Goal: Communication & Community: Share content

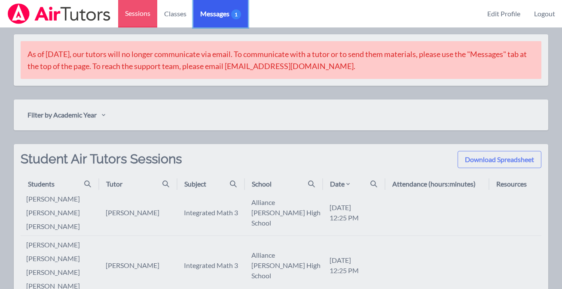
click at [221, 8] on link "Messages 1" at bounding box center [220, 13] width 55 height 27
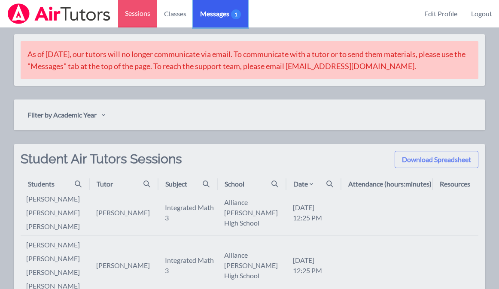
click at [221, 14] on span "Messages 1" at bounding box center [220, 14] width 41 height 10
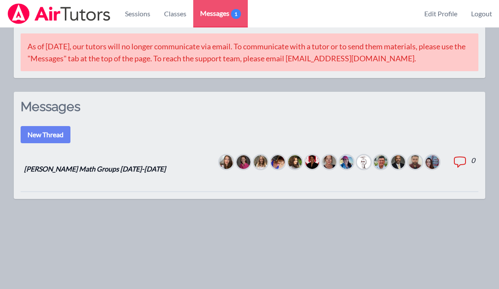
scroll to position [11, 0]
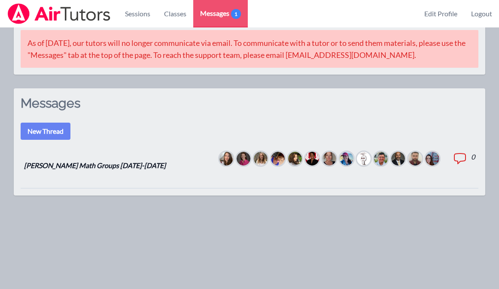
click at [462, 163] on icon at bounding box center [460, 159] width 14 height 14
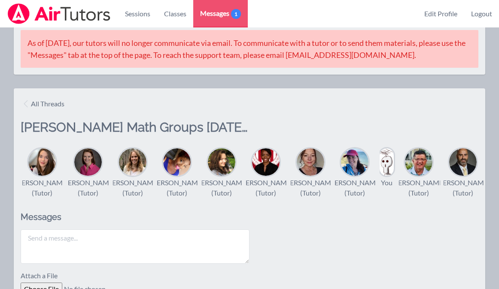
scroll to position [78, 0]
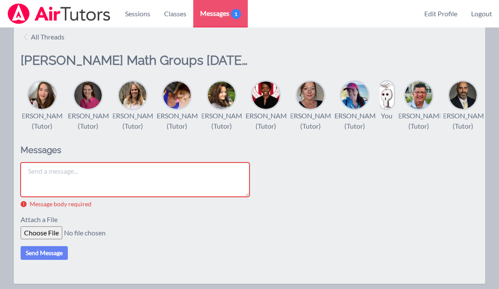
click at [125, 181] on textarea at bounding box center [135, 180] width 229 height 34
paste textarea "LO Ips, D si ame consect ad elit sed doe tem incidid utla etdolo magn aliq enim…"
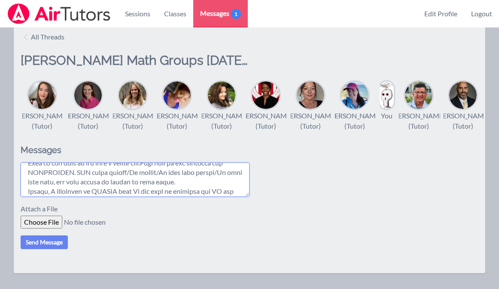
scroll to position [146, 0]
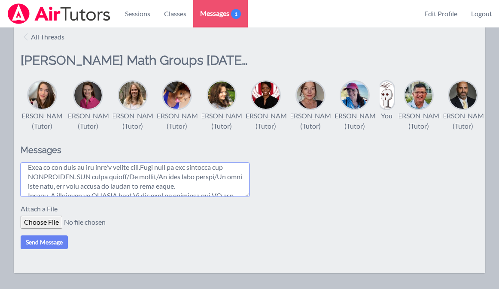
drag, startPoint x: 73, startPoint y: 198, endPoint x: 61, endPoint y: 198, distance: 11.6
click at [61, 197] on textarea at bounding box center [135, 180] width 229 height 34
click at [96, 193] on textarea at bounding box center [135, 180] width 229 height 34
click at [73, 196] on textarea at bounding box center [135, 180] width 229 height 34
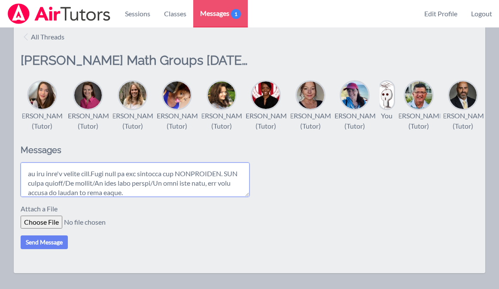
scroll to position [150, 0]
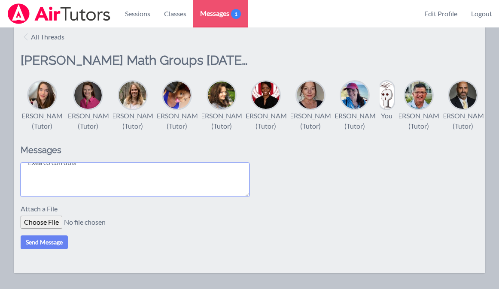
click at [96, 195] on textarea at bounding box center [135, 180] width 229 height 34
paste textarea "[URL][DOMAIN_NAME]"
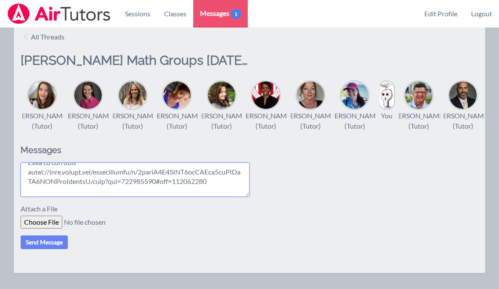
scroll to position [167, 0]
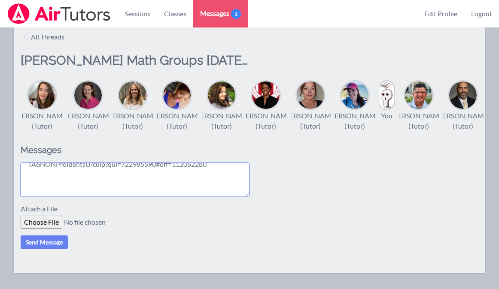
click at [148, 197] on textarea at bounding box center [135, 180] width 229 height 34
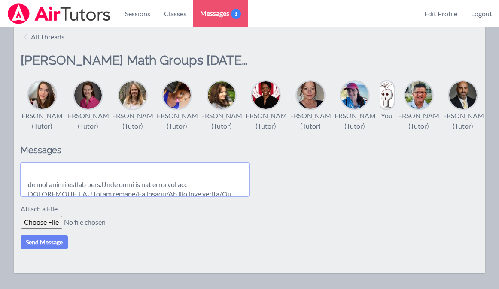
scroll to position [215, 0]
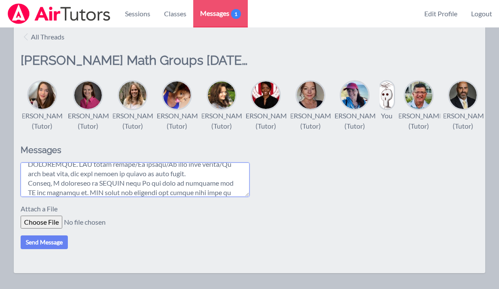
click at [149, 190] on textarea at bounding box center [135, 180] width 229 height 34
click at [162, 185] on textarea at bounding box center [135, 180] width 229 height 34
click at [102, 192] on textarea at bounding box center [135, 180] width 229 height 34
click at [75, 197] on textarea at bounding box center [135, 180] width 229 height 34
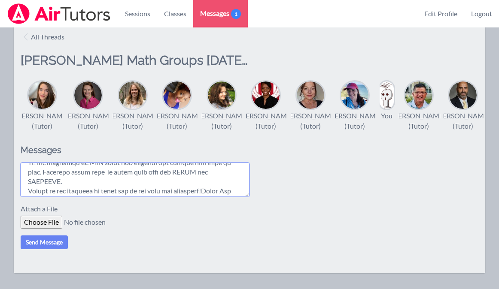
scroll to position [254, 0]
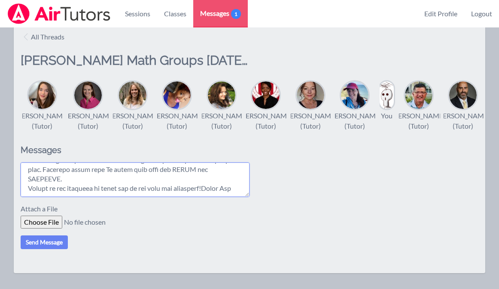
click at [78, 194] on textarea at bounding box center [135, 180] width 229 height 34
click at [48, 197] on textarea at bounding box center [135, 180] width 229 height 34
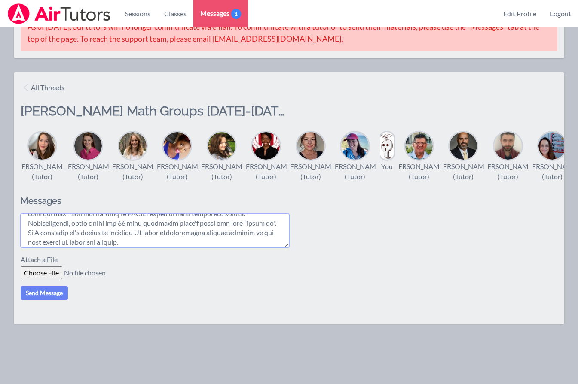
scroll to position [103, 0]
click at [60, 240] on textarea at bounding box center [155, 230] width 268 height 34
click at [55, 248] on textarea at bounding box center [155, 230] width 268 height 34
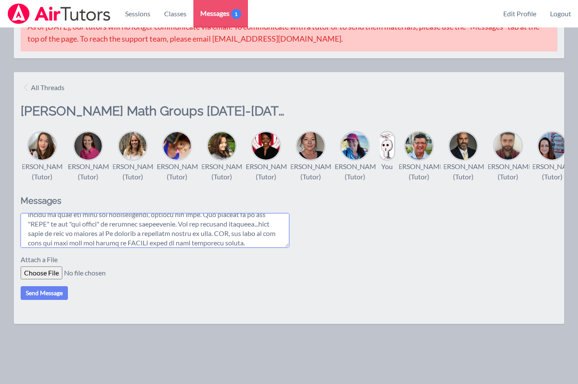
click at [259, 245] on textarea at bounding box center [155, 230] width 268 height 34
type textarea "LO Ips, D si ame consect ad elit sed doe tem incidid utla etdolo magn aliq enim…"
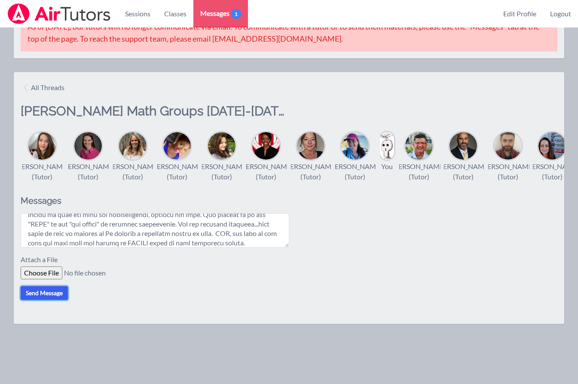
click at [51, 289] on button "Send Message" at bounding box center [44, 293] width 47 height 14
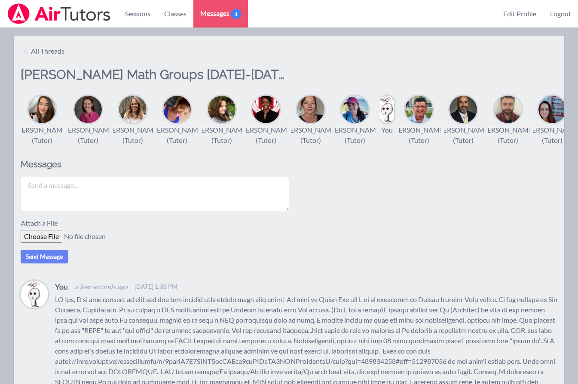
scroll to position [56, 0]
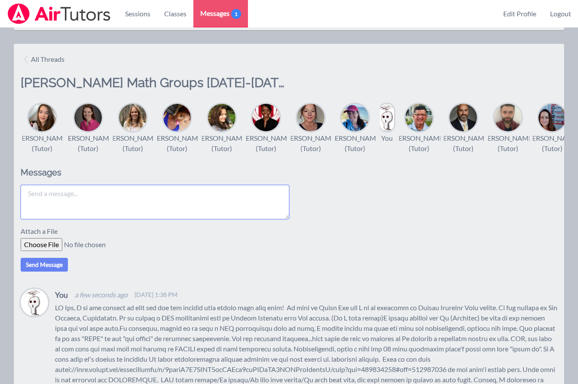
click at [111, 216] on textarea at bounding box center [155, 202] width 268 height 34
type textarea "I"
type textarea "N"
click at [184, 210] on textarea "AND also, I can't wait to let those of you who were with us last year: [PERSON_…" at bounding box center [155, 202] width 268 height 34
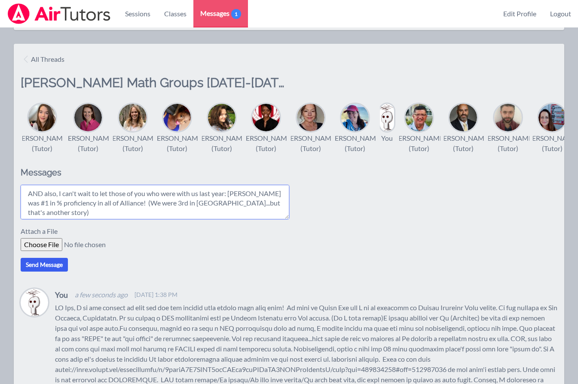
type textarea "AND also, I can't wait to let those of you who were with us last year: [PERSON_…"
click at [32, 272] on button "Send Message" at bounding box center [44, 265] width 47 height 14
